Goal: Transaction & Acquisition: Obtain resource

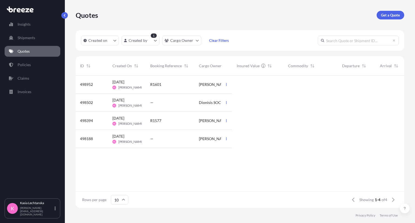
scroll to position [4, 4]
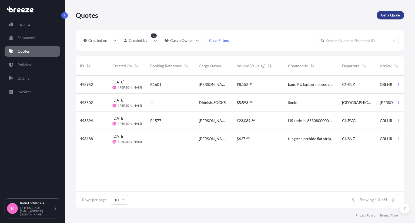
click at [393, 18] on link "Get a Quote" at bounding box center [391, 15] width 28 height 9
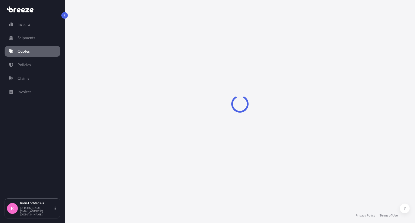
select select "Sea"
select select "1"
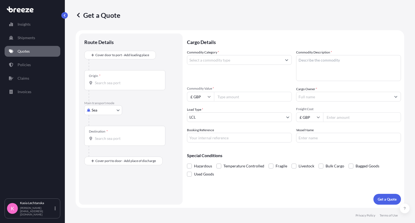
click at [118, 79] on div "Origin *" at bounding box center [124, 80] width 81 height 20
click at [118, 80] on input "Origin *" at bounding box center [127, 82] width 64 height 5
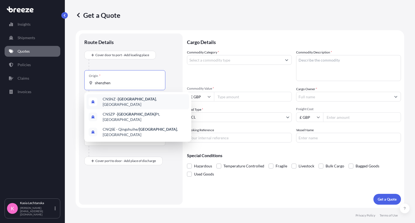
click at [131, 97] on div "CNSNZ - [GEOGRAPHIC_DATA] , [GEOGRAPHIC_DATA]" at bounding box center [138, 101] width 103 height 15
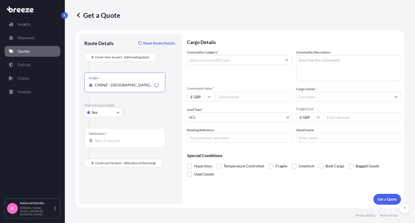
type input "CNSNZ - [GEOGRAPHIC_DATA], [GEOGRAPHIC_DATA]"
click at [100, 112] on body "0 options available. 3 options available. Insights Shipments Quotes Policies Cl…" at bounding box center [207, 111] width 415 height 223
click at [107, 136] on div "Air" at bounding box center [104, 136] width 34 height 10
select select "Air"
click at [117, 139] on input "Destination *" at bounding box center [127, 140] width 64 height 5
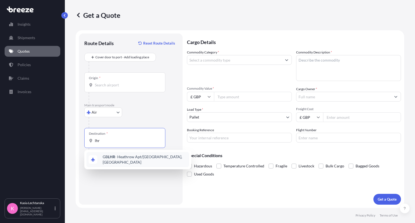
click at [138, 156] on span "GB LHR - Heathrow Apt/[GEOGRAPHIC_DATA], [GEOGRAPHIC_DATA]" at bounding box center [145, 159] width 84 height 11
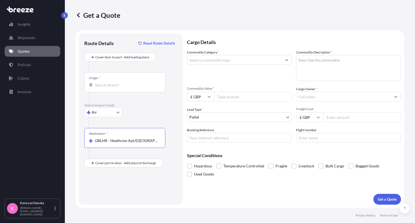
type input "GBLHR - Heathrow Apt/[GEOGRAPHIC_DATA], [GEOGRAPHIC_DATA]"
